Goal: Information Seeking & Learning: Learn about a topic

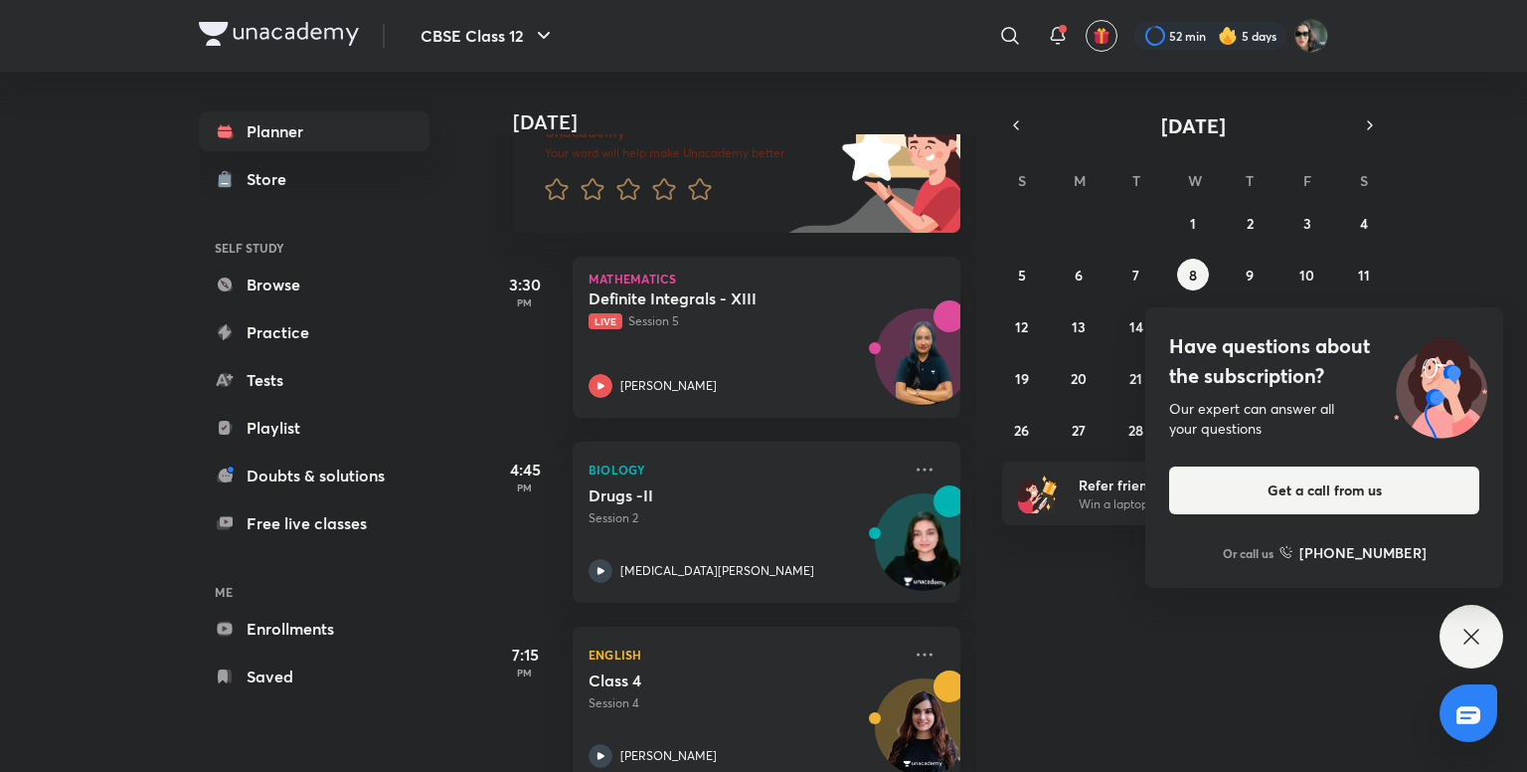
scroll to position [195, 0]
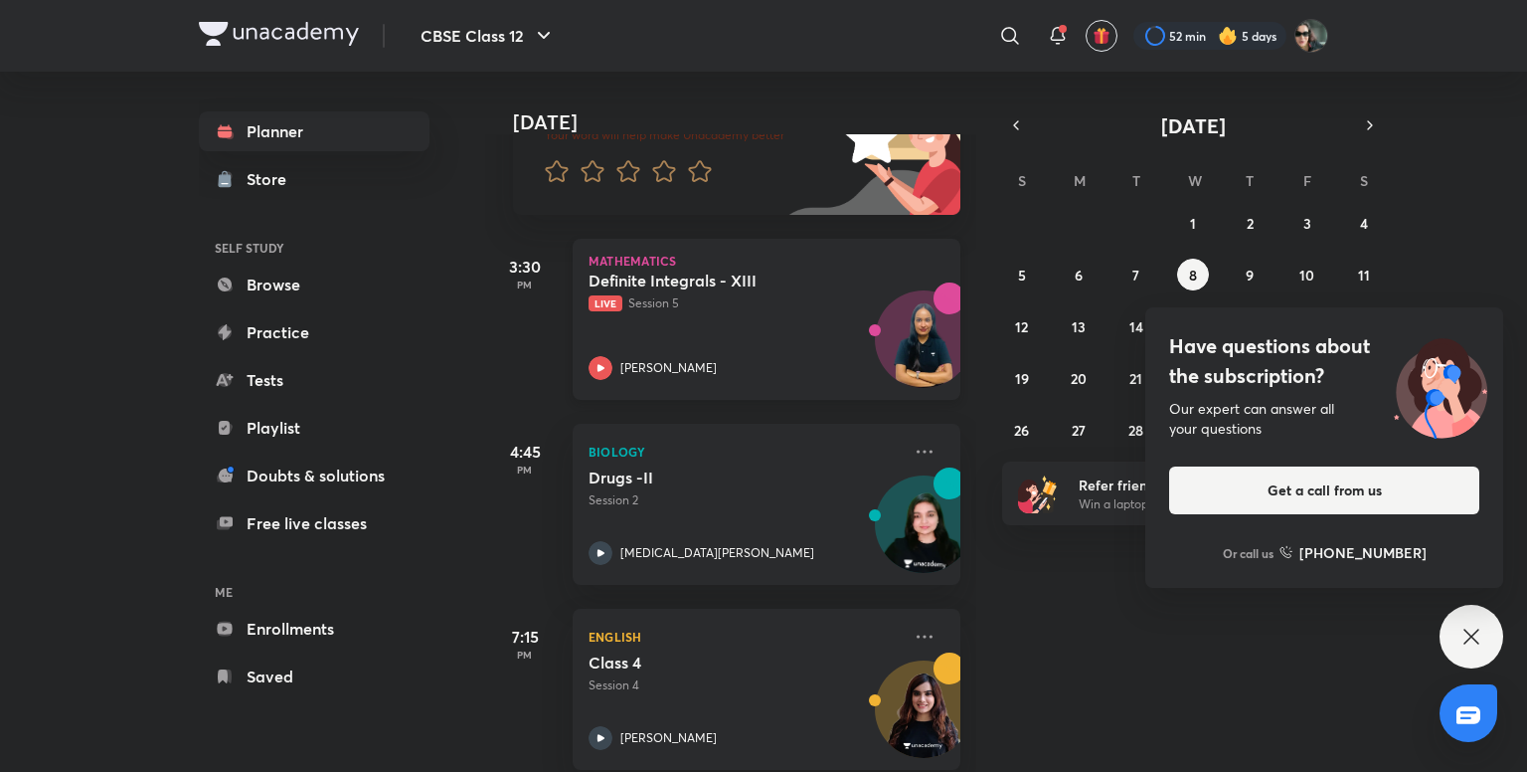
click at [732, 316] on div "Definite Integrals - XIII Live Session 5 [PERSON_NAME]" at bounding box center [745, 324] width 312 height 109
click at [688, 14] on div "​" at bounding box center [847, 36] width 366 height 48
